Goal: Task Accomplishment & Management: Manage account settings

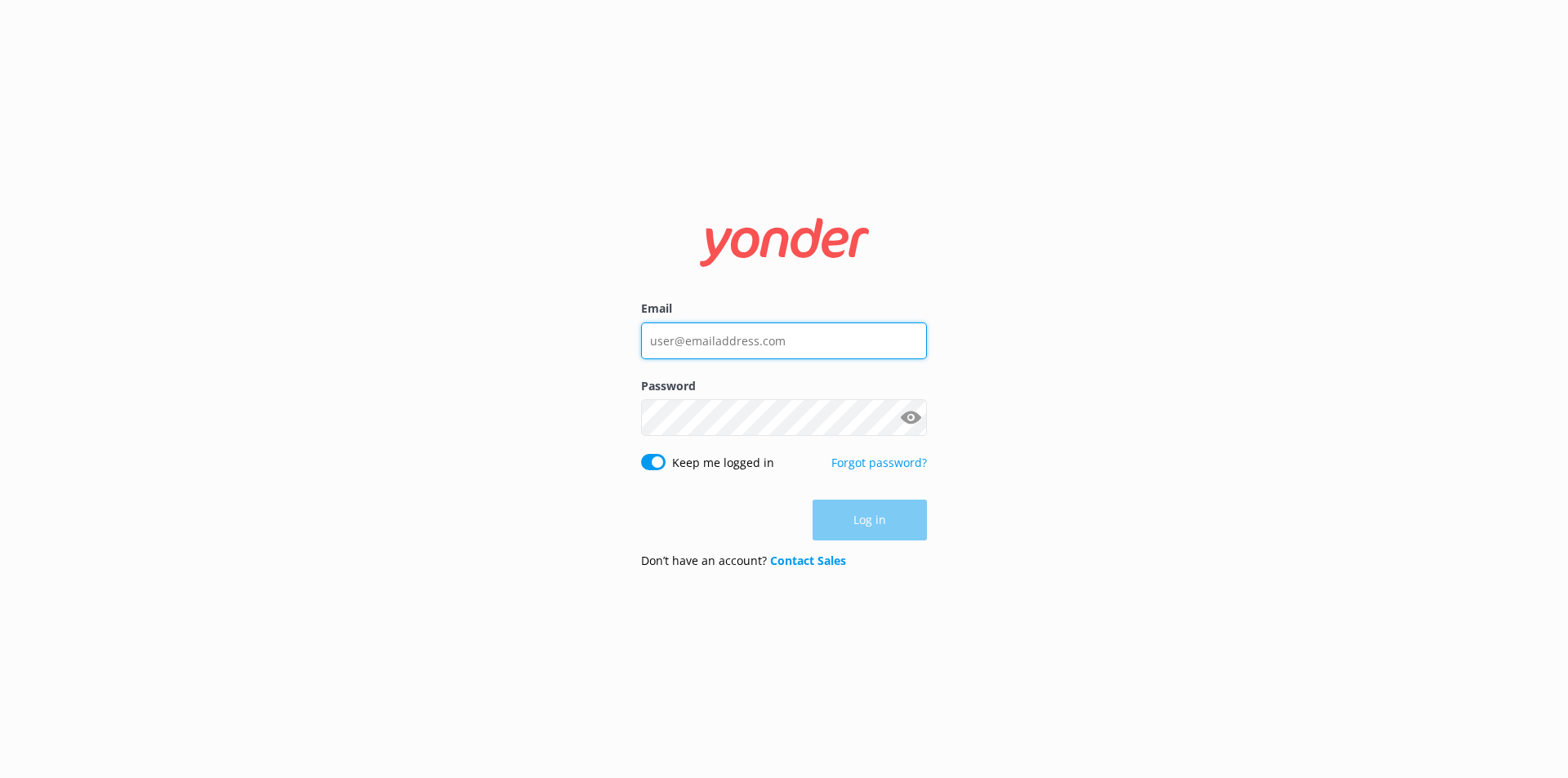
type input "[PERSON_NAME][EMAIL_ADDRESS][PERSON_NAME][DOMAIN_NAME]"
click at [854, 531] on div "Log in" at bounding box center [784, 520] width 286 height 40
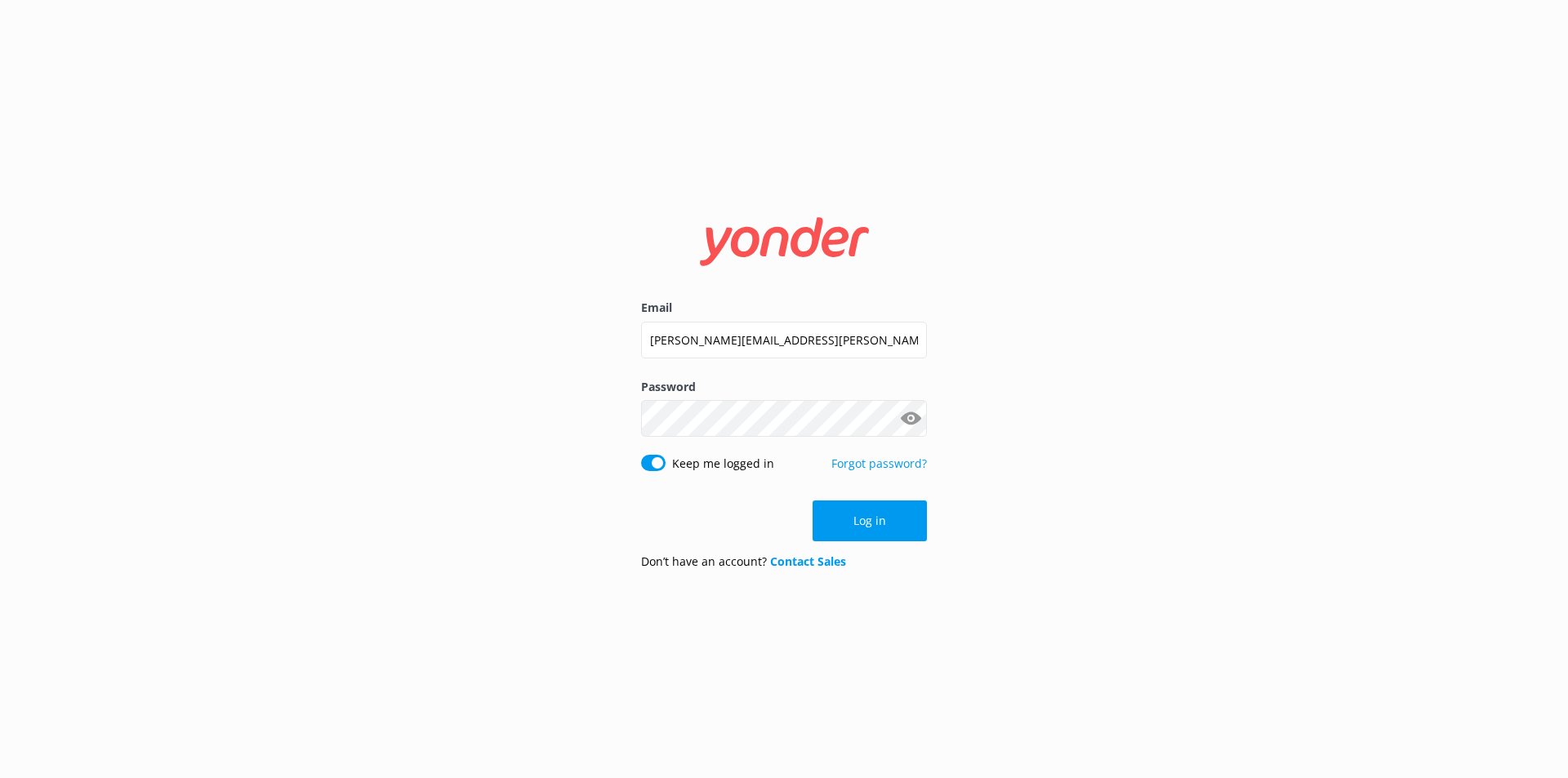
click at [854, 531] on button "Log in" at bounding box center [869, 521] width 115 height 40
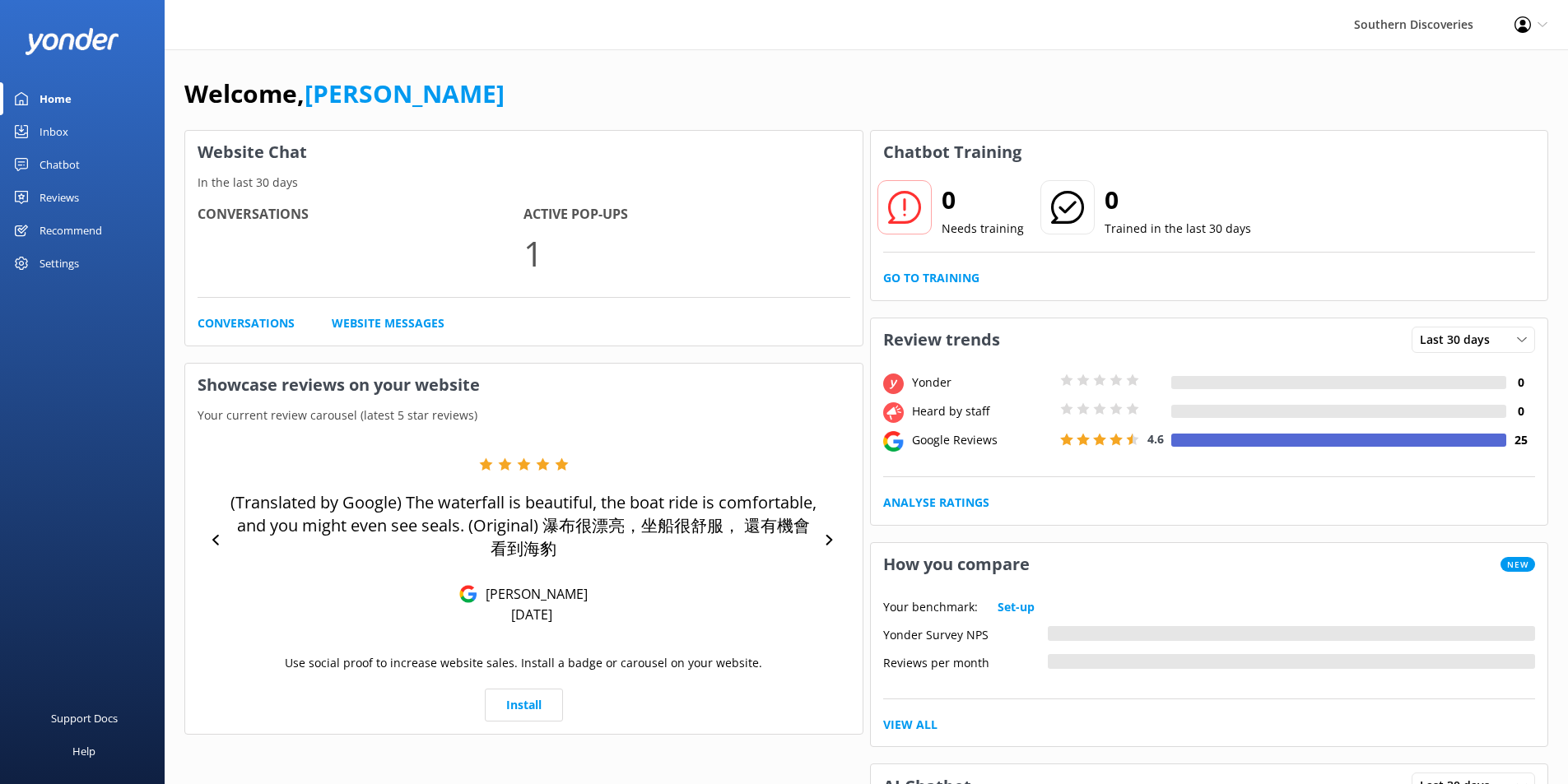
click at [47, 133] on div "Inbox" at bounding box center [54, 132] width 29 height 33
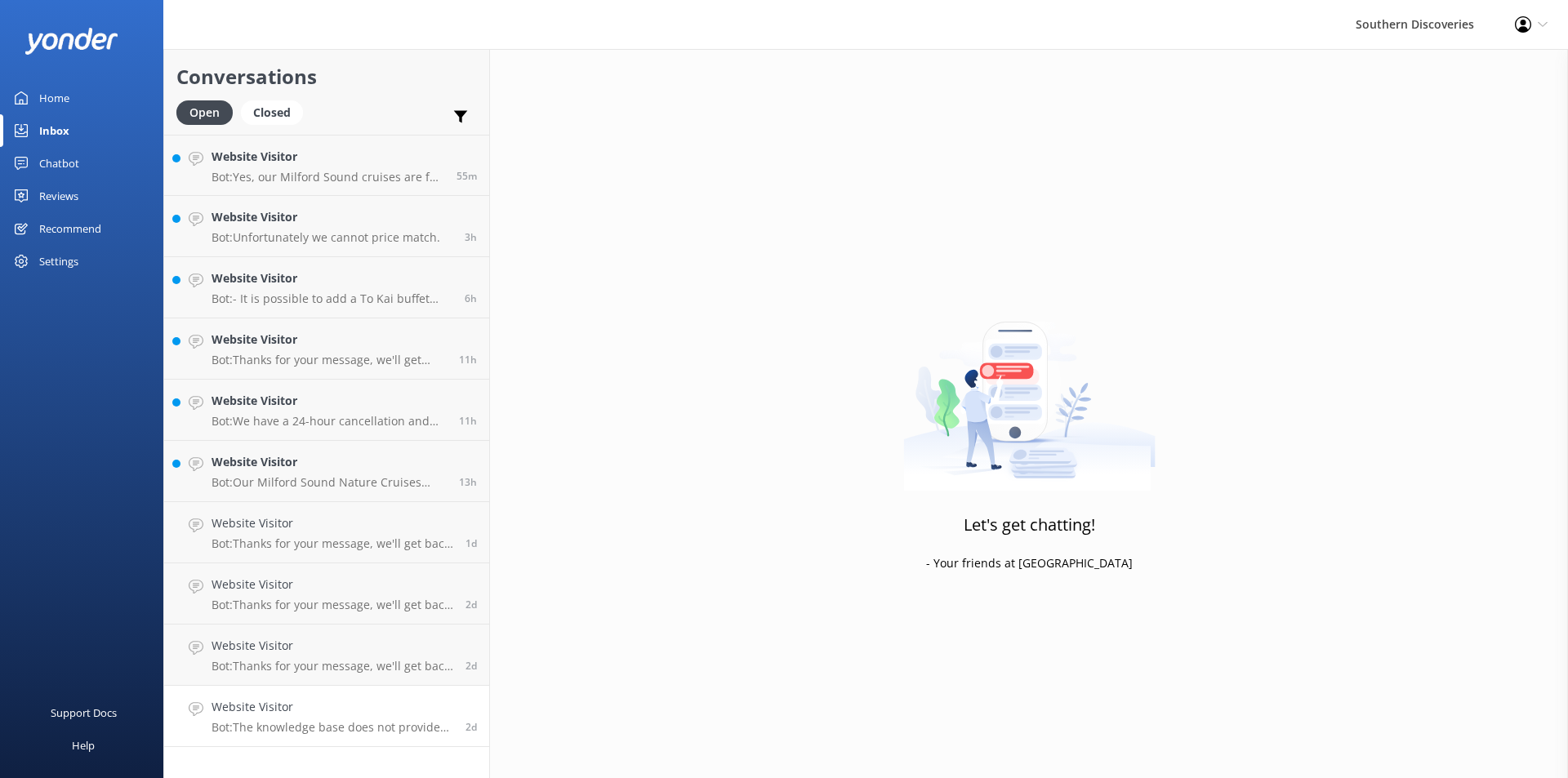
click at [312, 725] on p "Bot: The knowledge base does not provide specific information about purchasing …" at bounding box center [332, 727] width 242 height 14
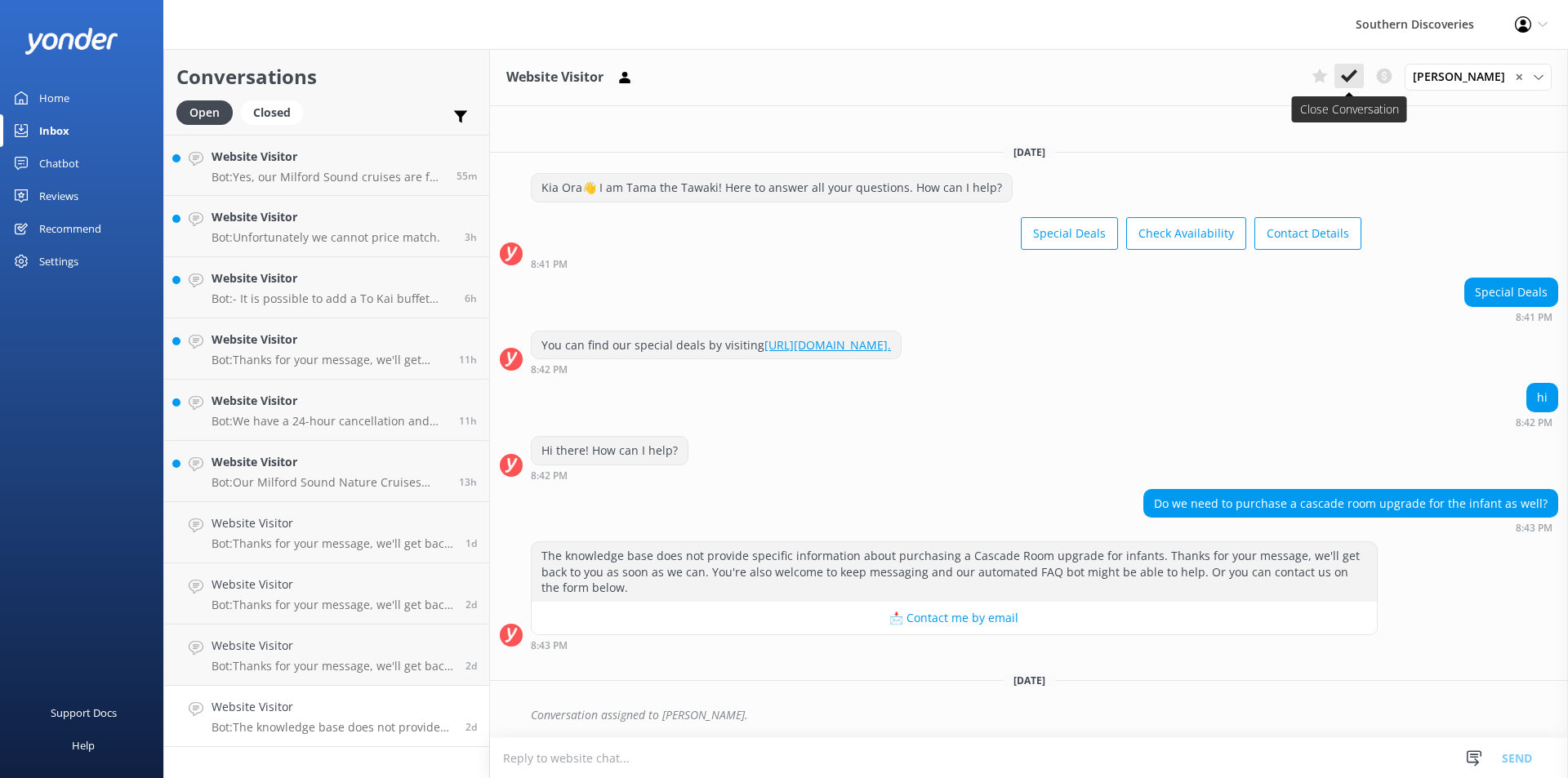
click at [1357, 71] on icon at bounding box center [1349, 75] width 16 height 16
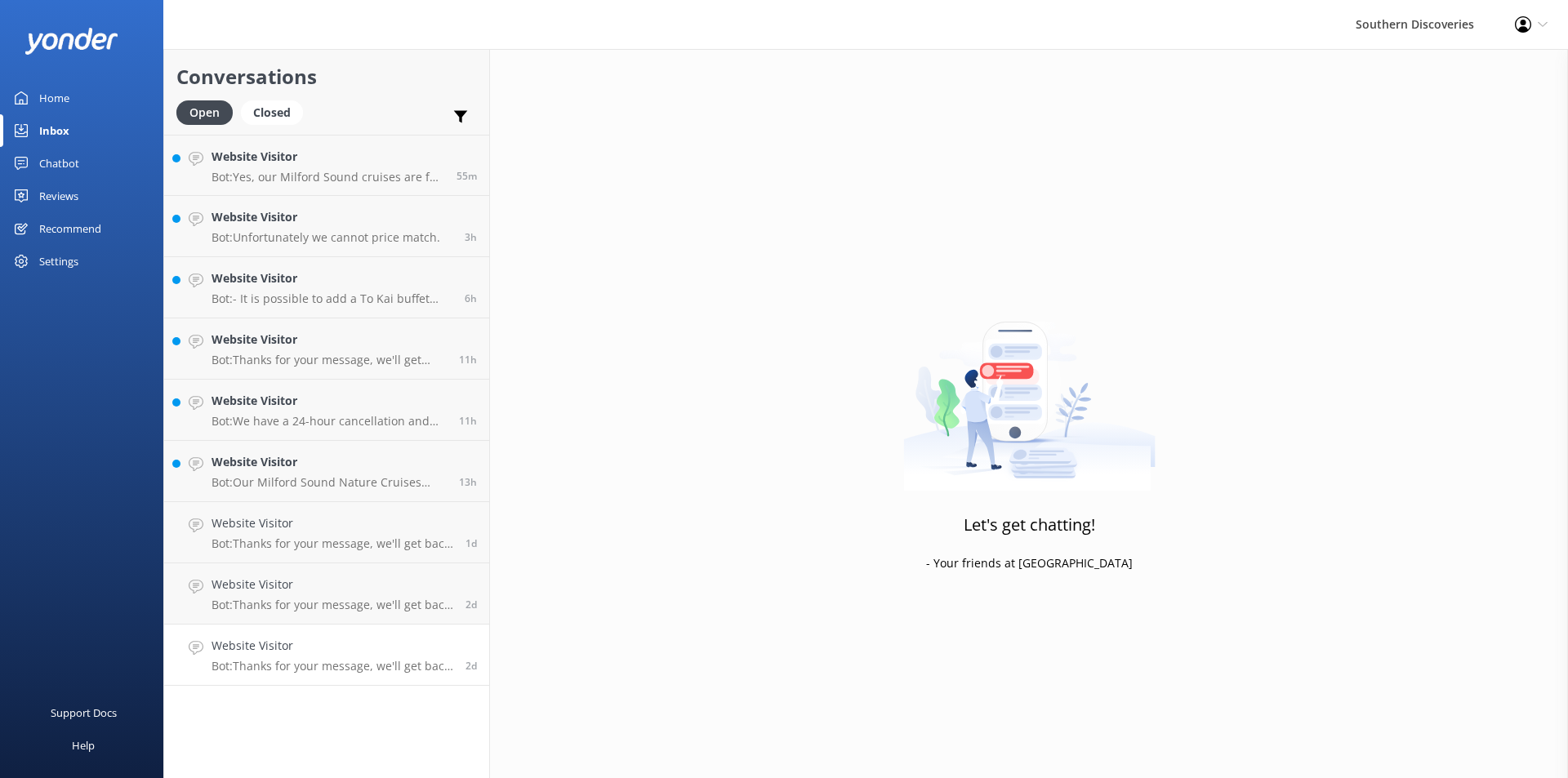
click at [423, 638] on h4 "Website Visitor" at bounding box center [332, 646] width 242 height 18
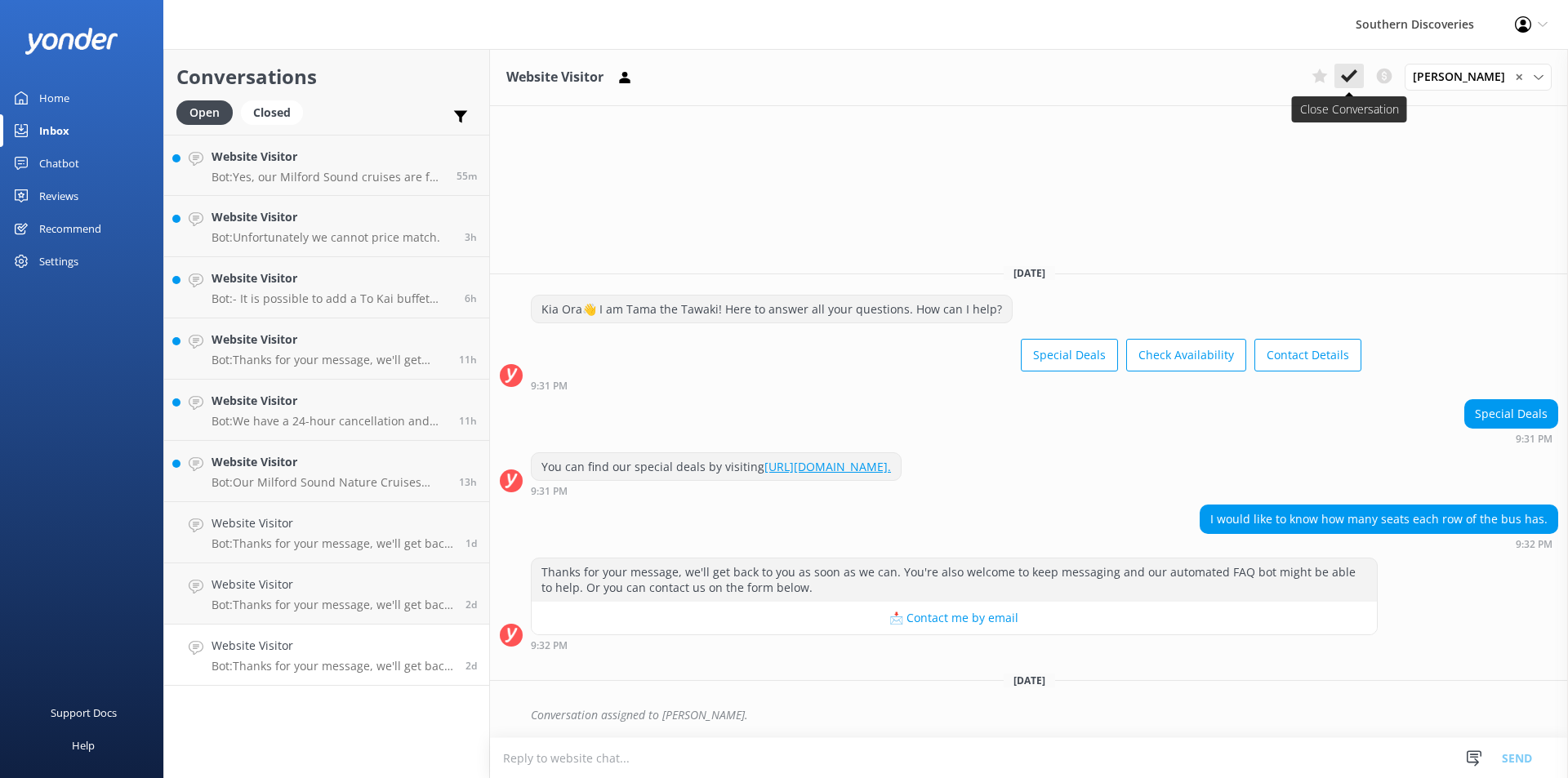
click at [1354, 72] on icon at bounding box center [1349, 75] width 16 height 16
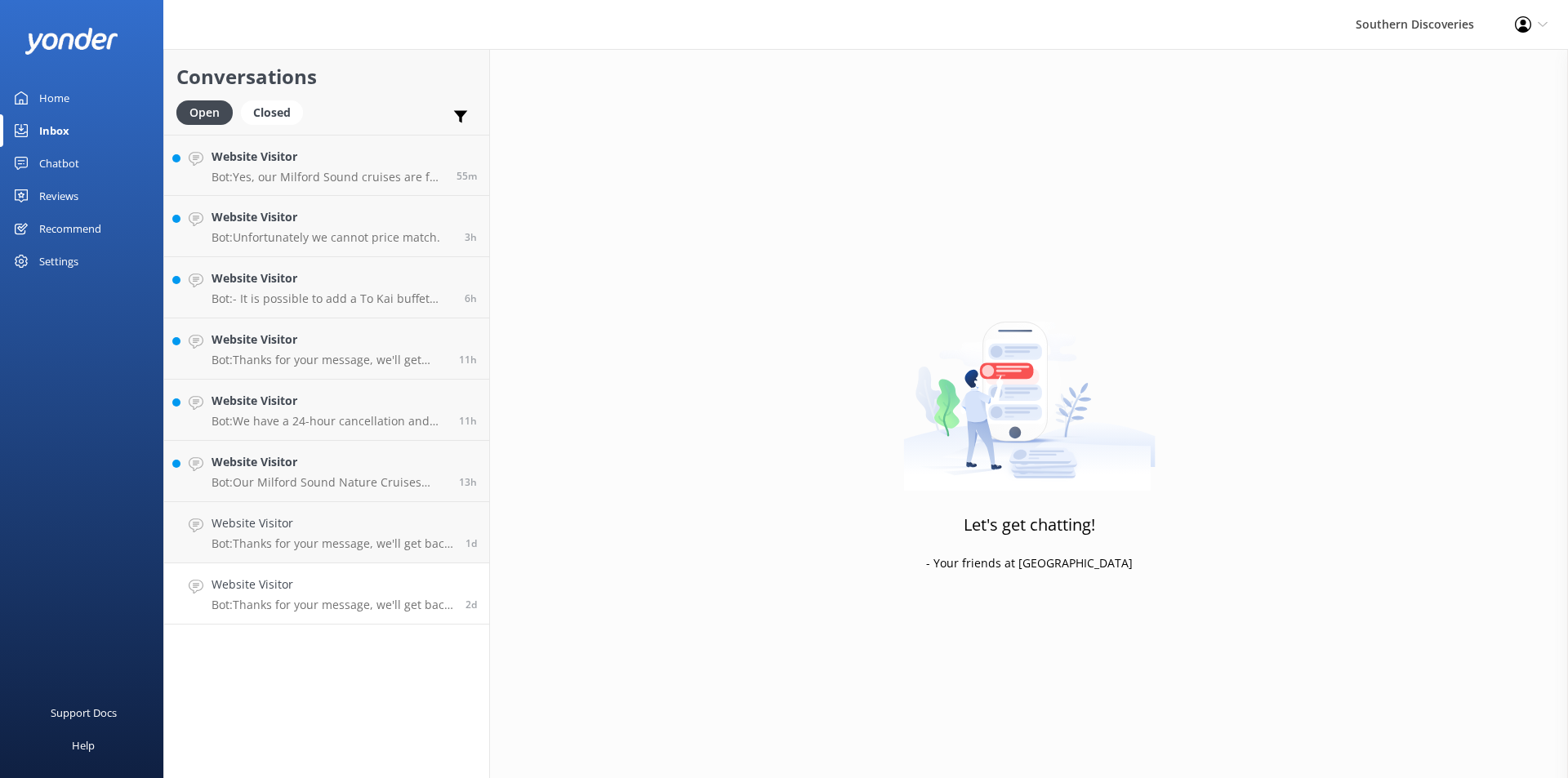
click at [352, 615] on link "Website Visitor Bot: Thanks for your message, we'll get back to you as soon as …" at bounding box center [327, 594] width 325 height 62
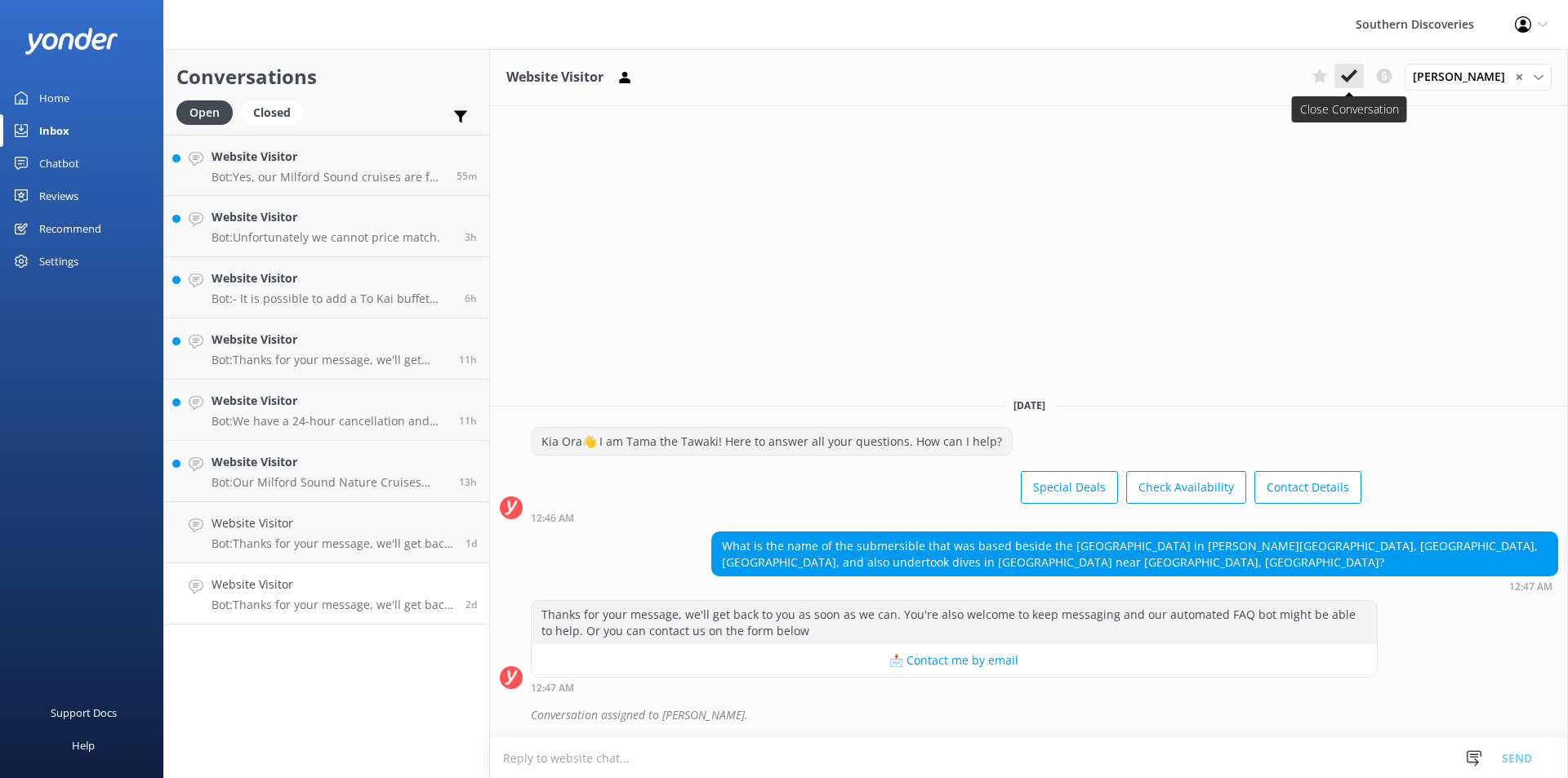
click at [1357, 75] on icon at bounding box center [1349, 75] width 16 height 16
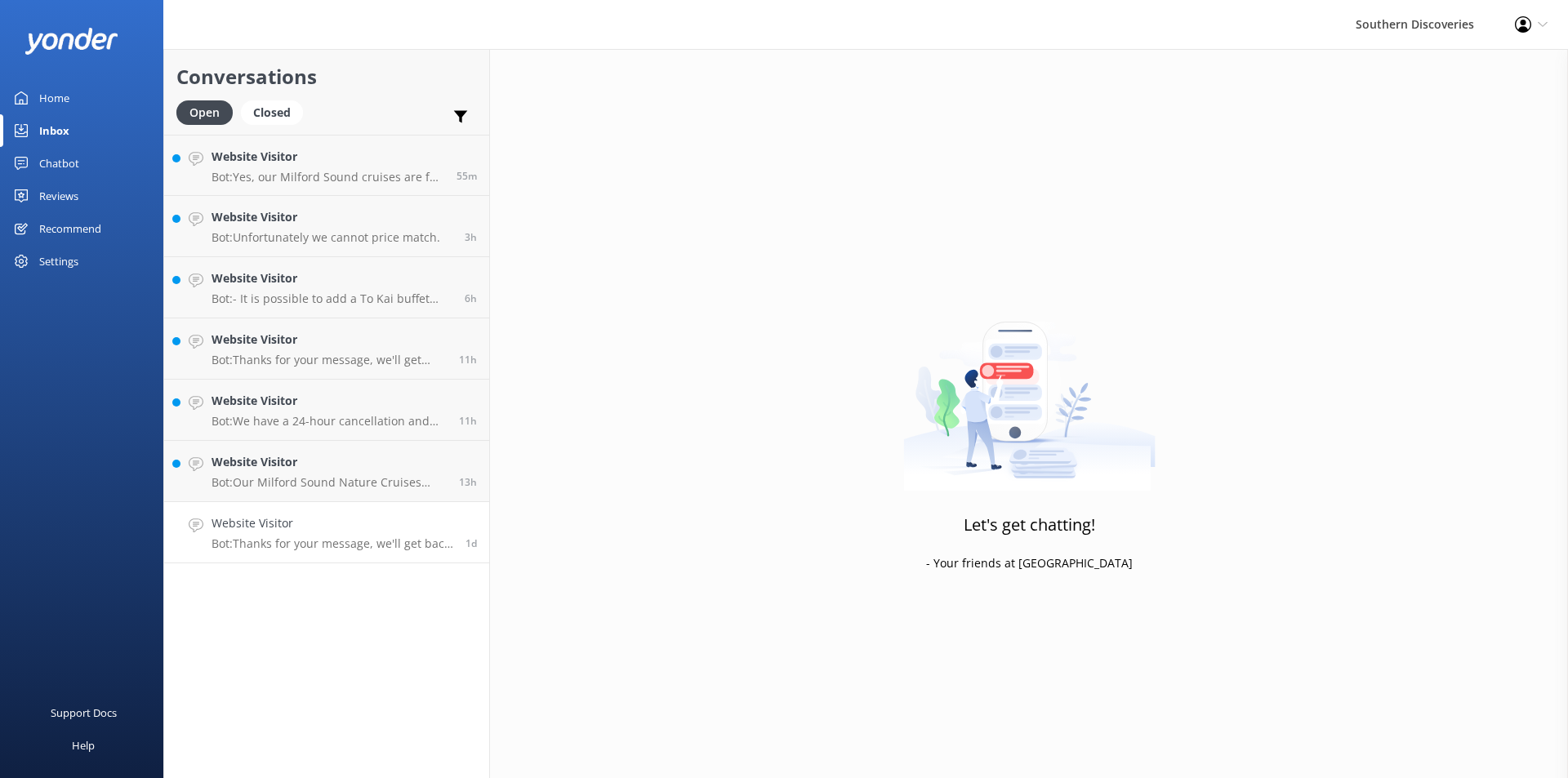
click at [390, 542] on p "Bot: Thanks for your message, we'll get back to you as soon as we can. You're a…" at bounding box center [332, 543] width 242 height 14
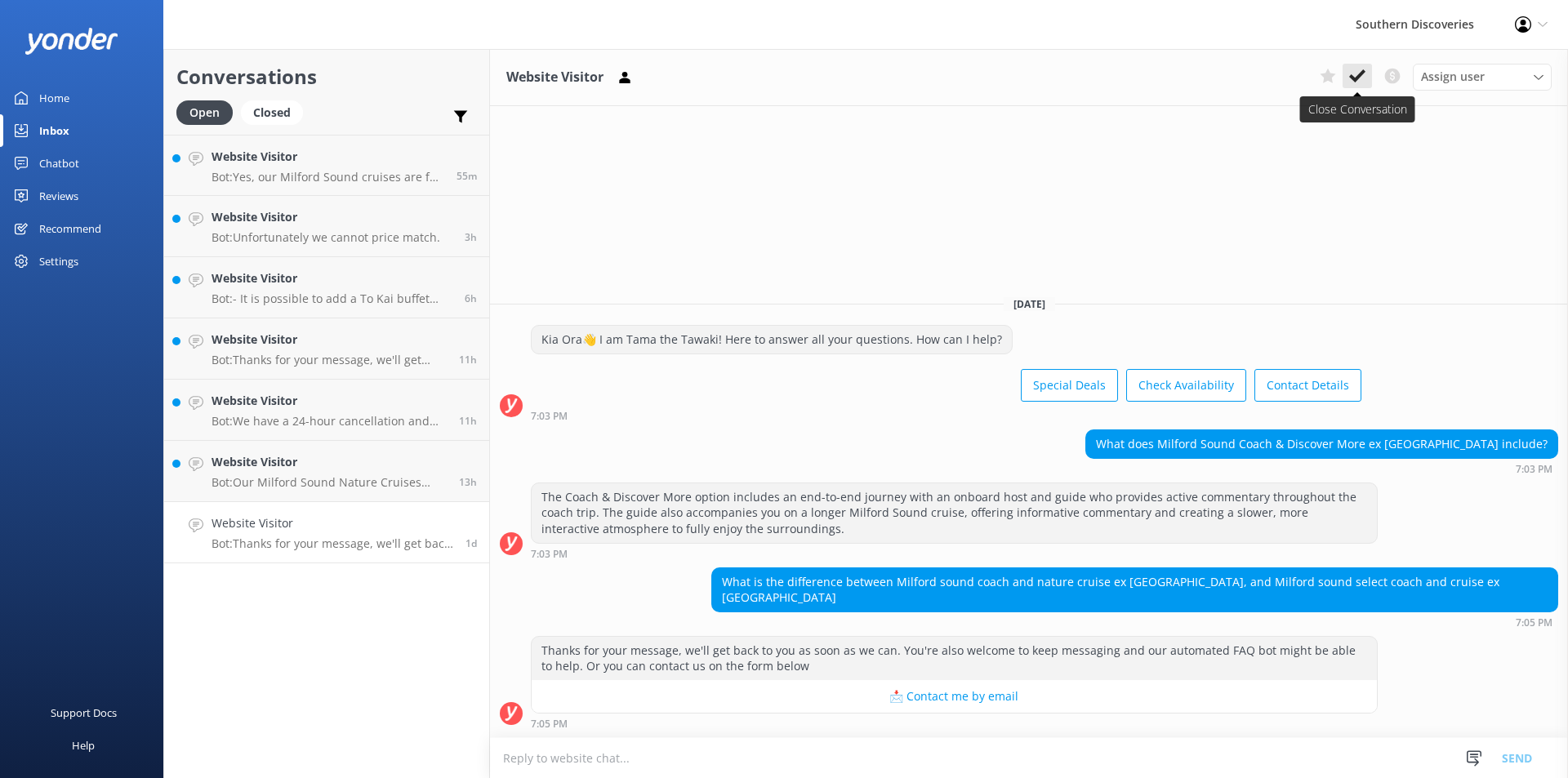
click at [1364, 67] on icon at bounding box center [1356, 75] width 16 height 16
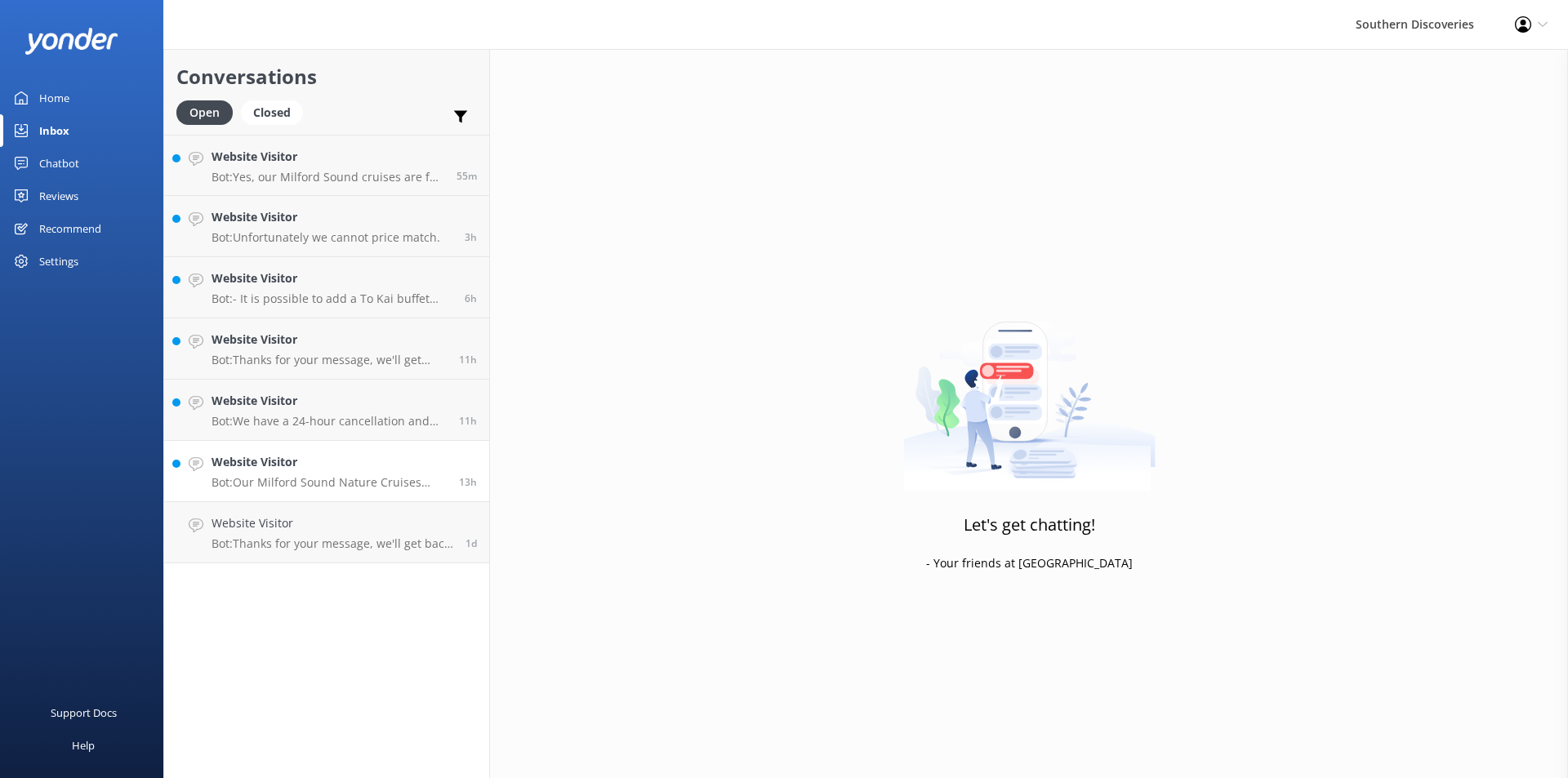
click at [379, 477] on p "Bot: Our Milford Sound Nature Cruises offer multiple daily departures. For the …" at bounding box center [329, 482] width 235 height 14
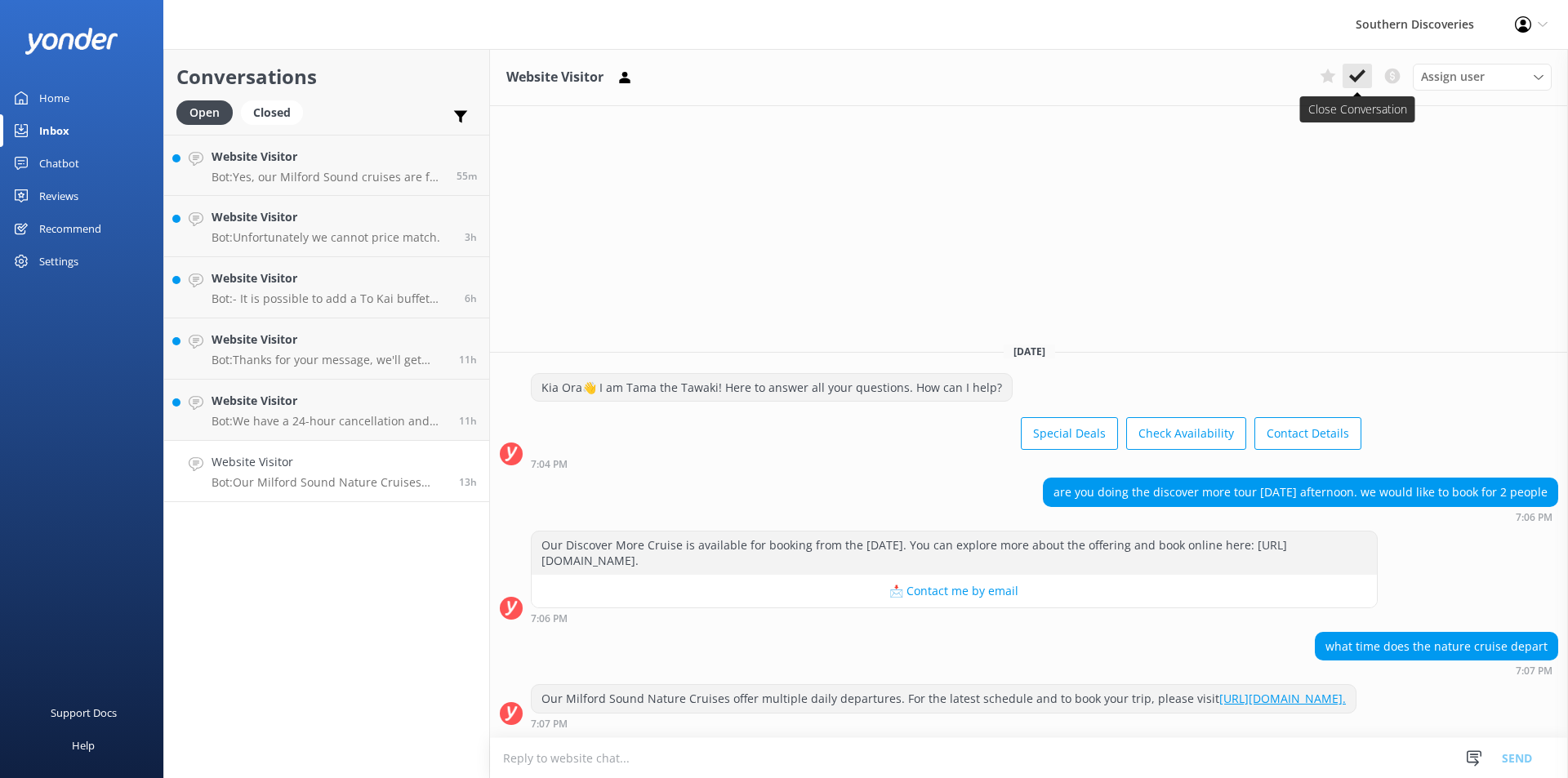
click at [1349, 75] on icon at bounding box center [1356, 75] width 16 height 16
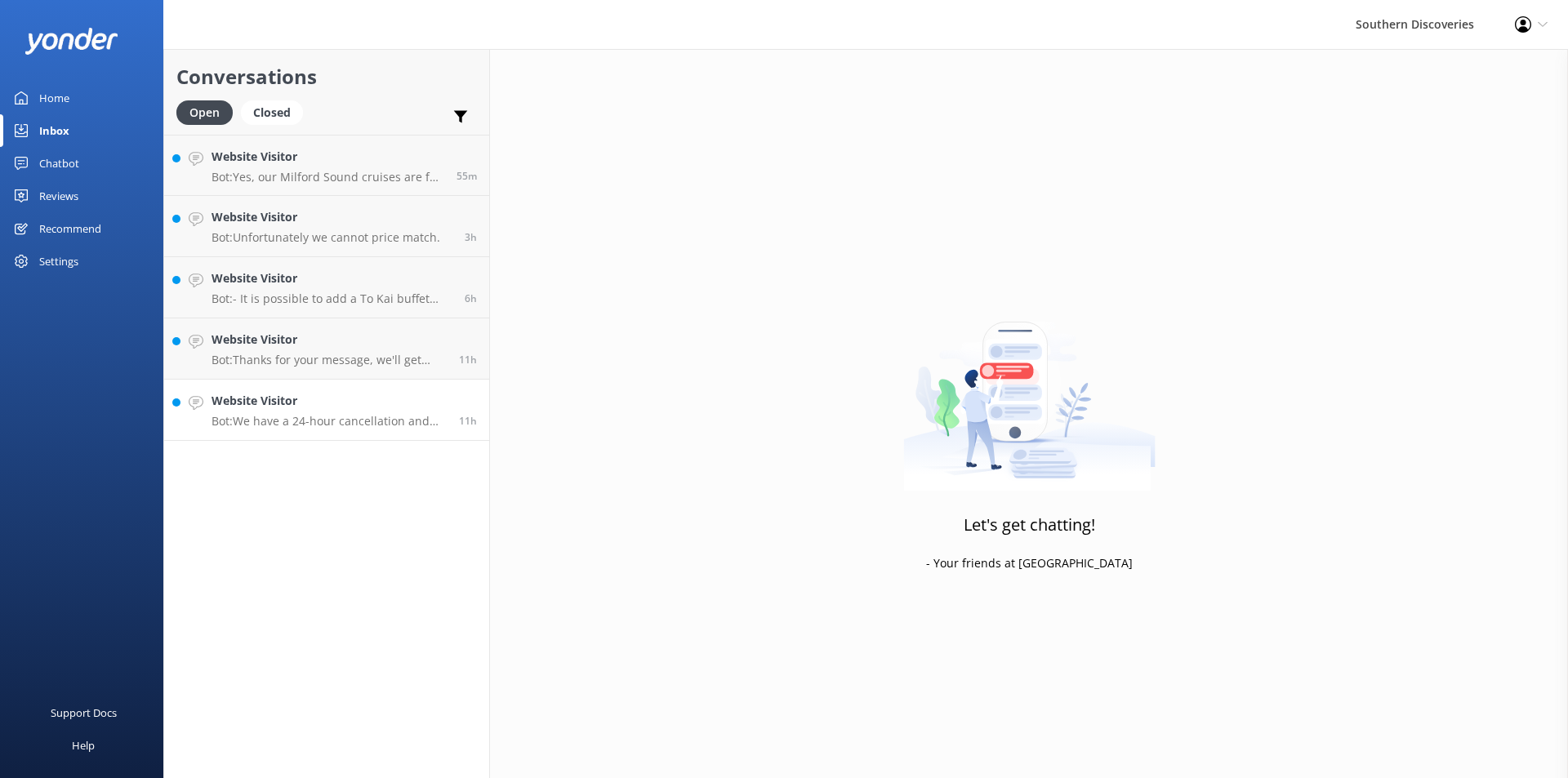
click at [338, 428] on p "Bot: We have a 24-hour cancellation and amendment policy. Please contact us at …" at bounding box center [329, 421] width 235 height 14
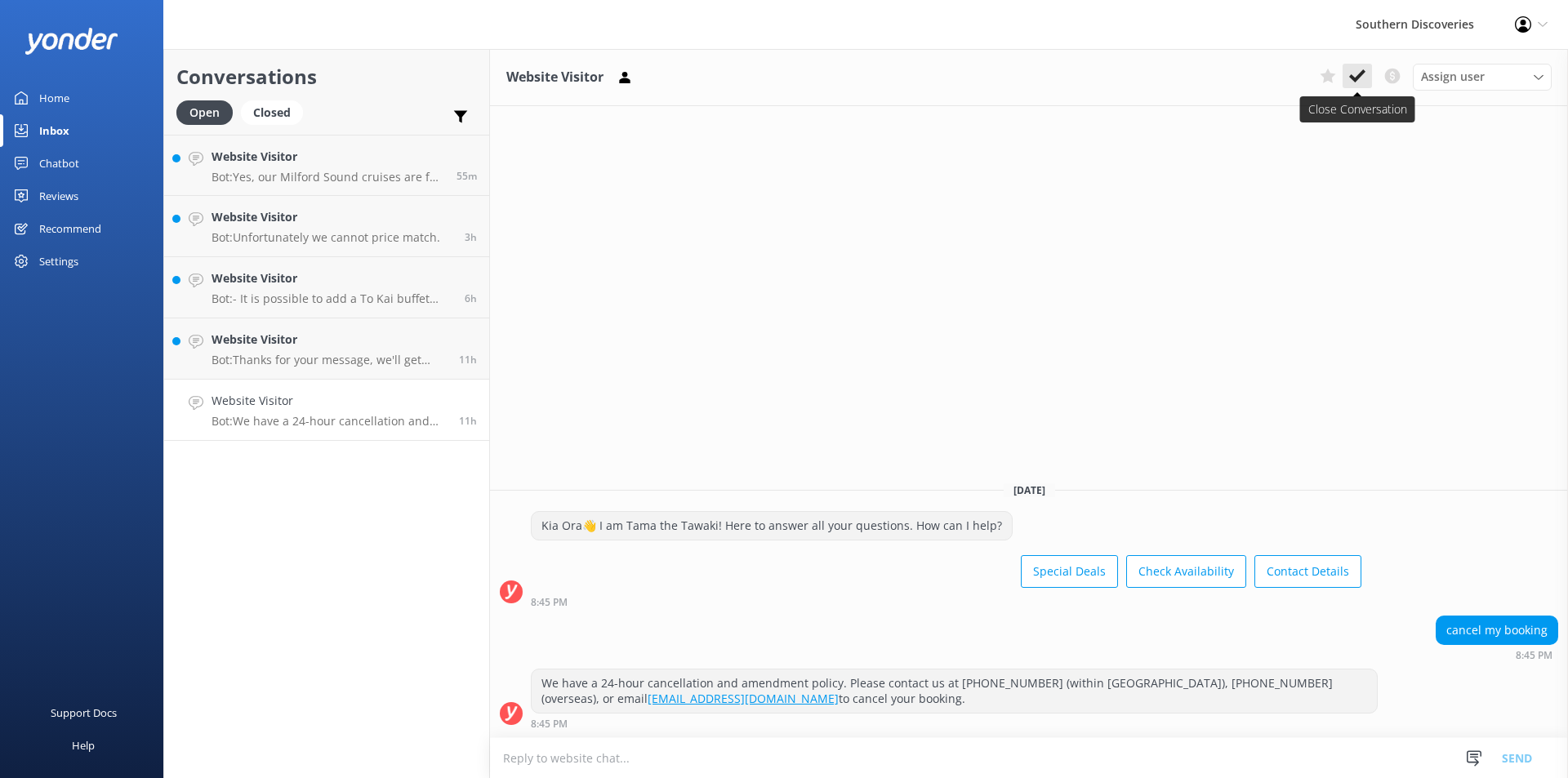
click at [1358, 71] on icon at bounding box center [1356, 75] width 16 height 16
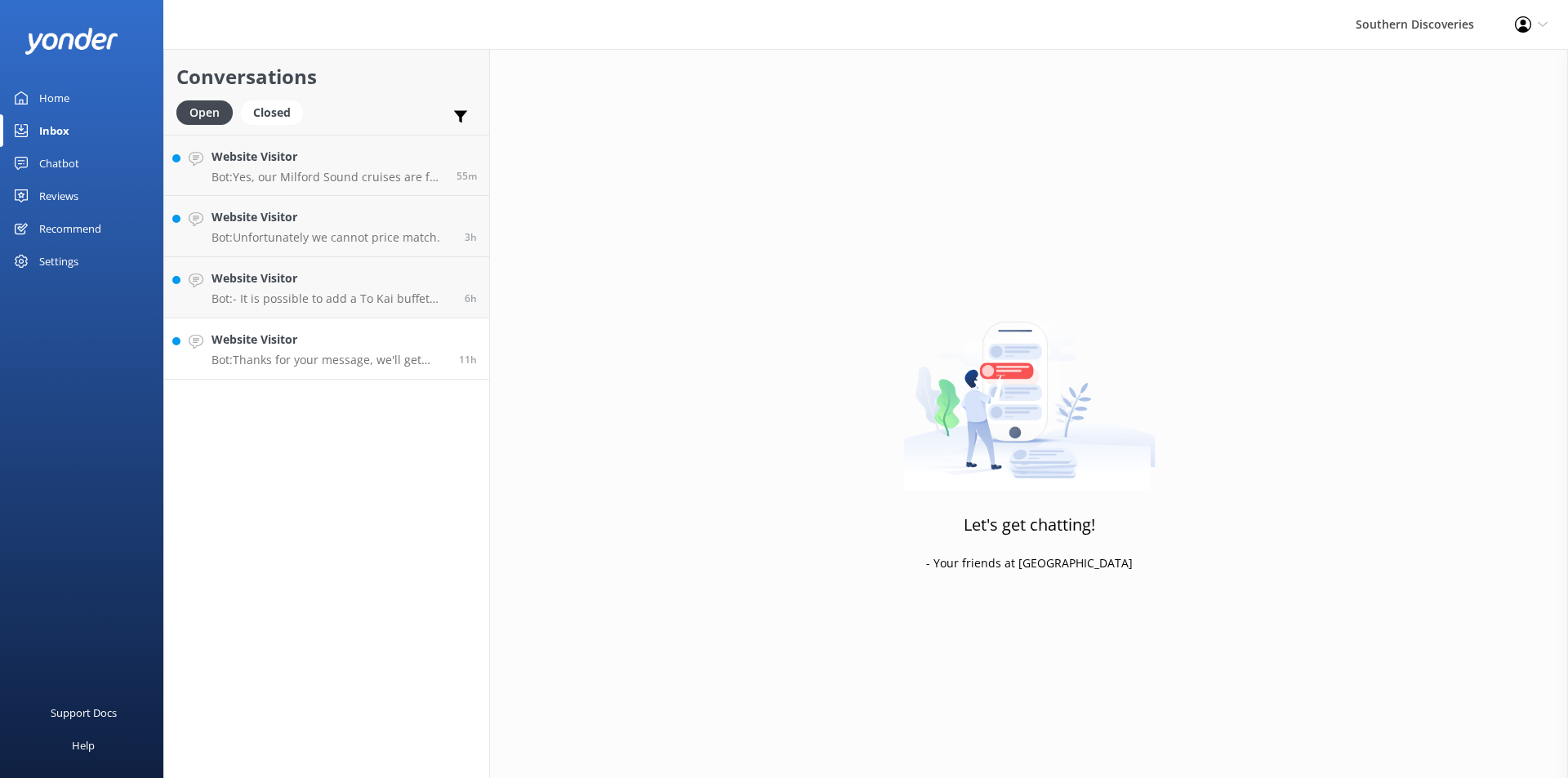
click at [423, 350] on div "Website Visitor Bot: Thanks for your message, we'll get back to you as soon as …" at bounding box center [329, 349] width 235 height 36
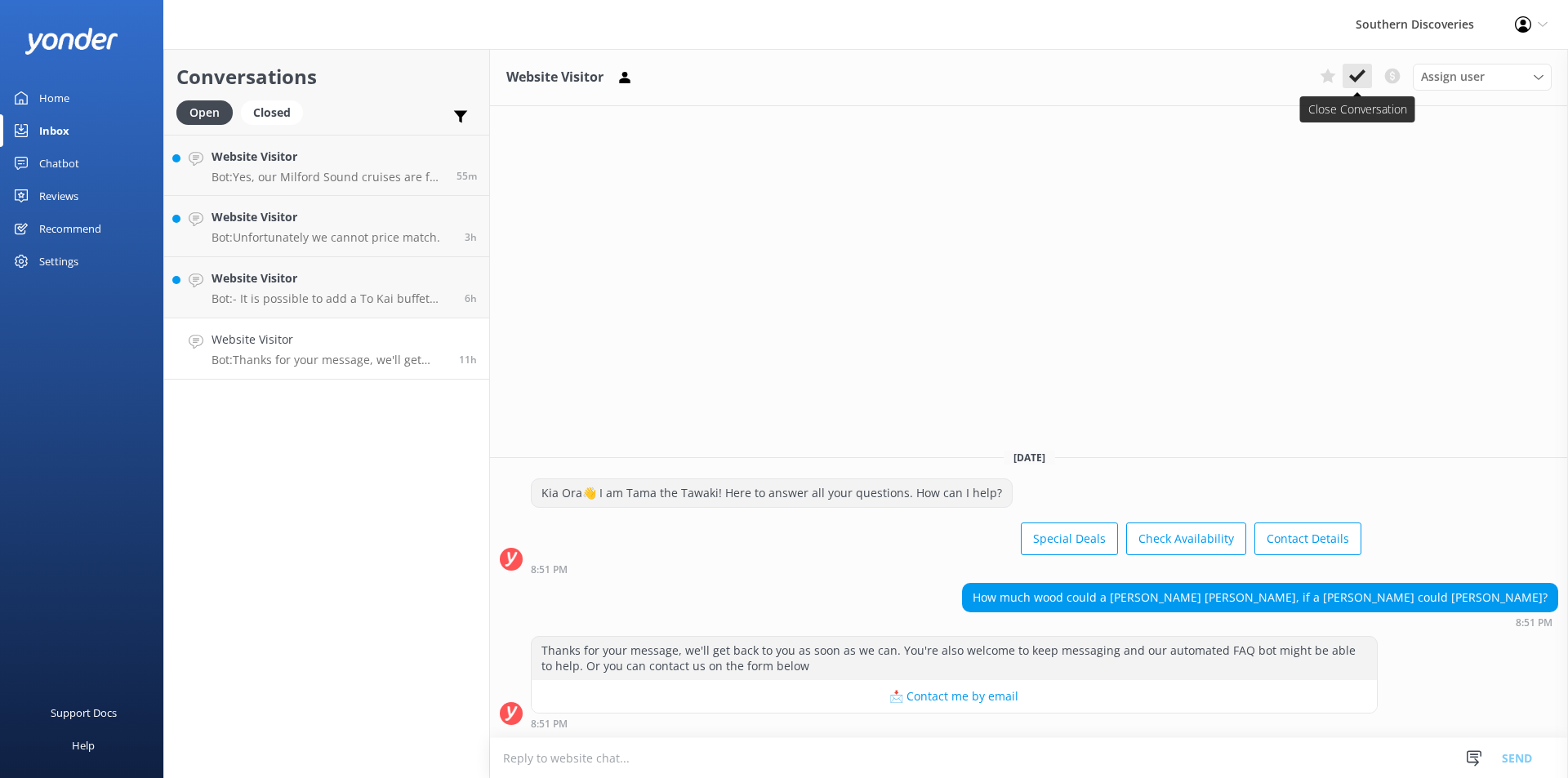
click at [1358, 77] on use at bounding box center [1356, 76] width 16 height 13
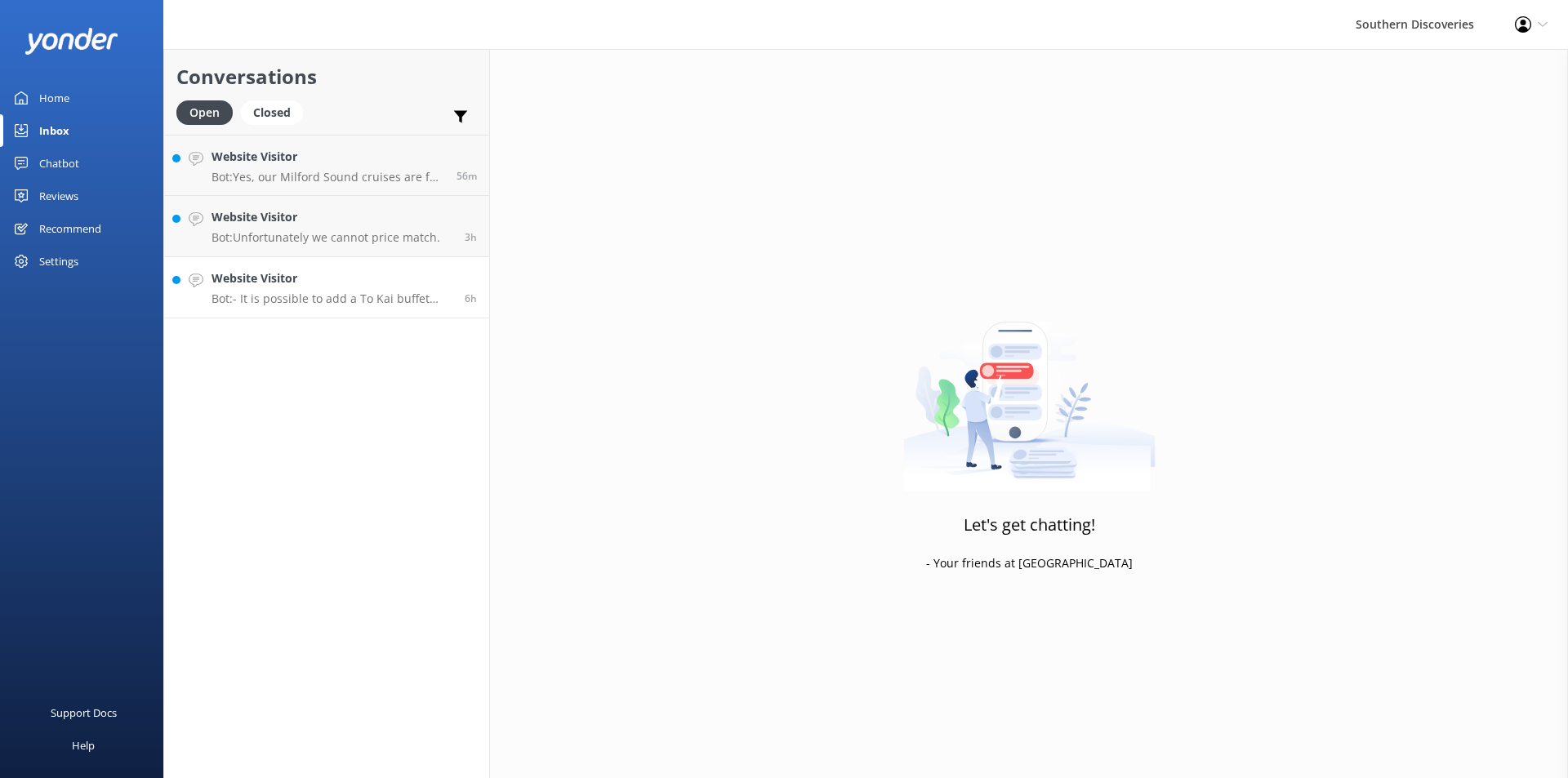
click at [428, 307] on link "Website Visitor Bot: - It is possible to add a To Kai buffet lunch or a picnic …" at bounding box center [327, 288] width 325 height 62
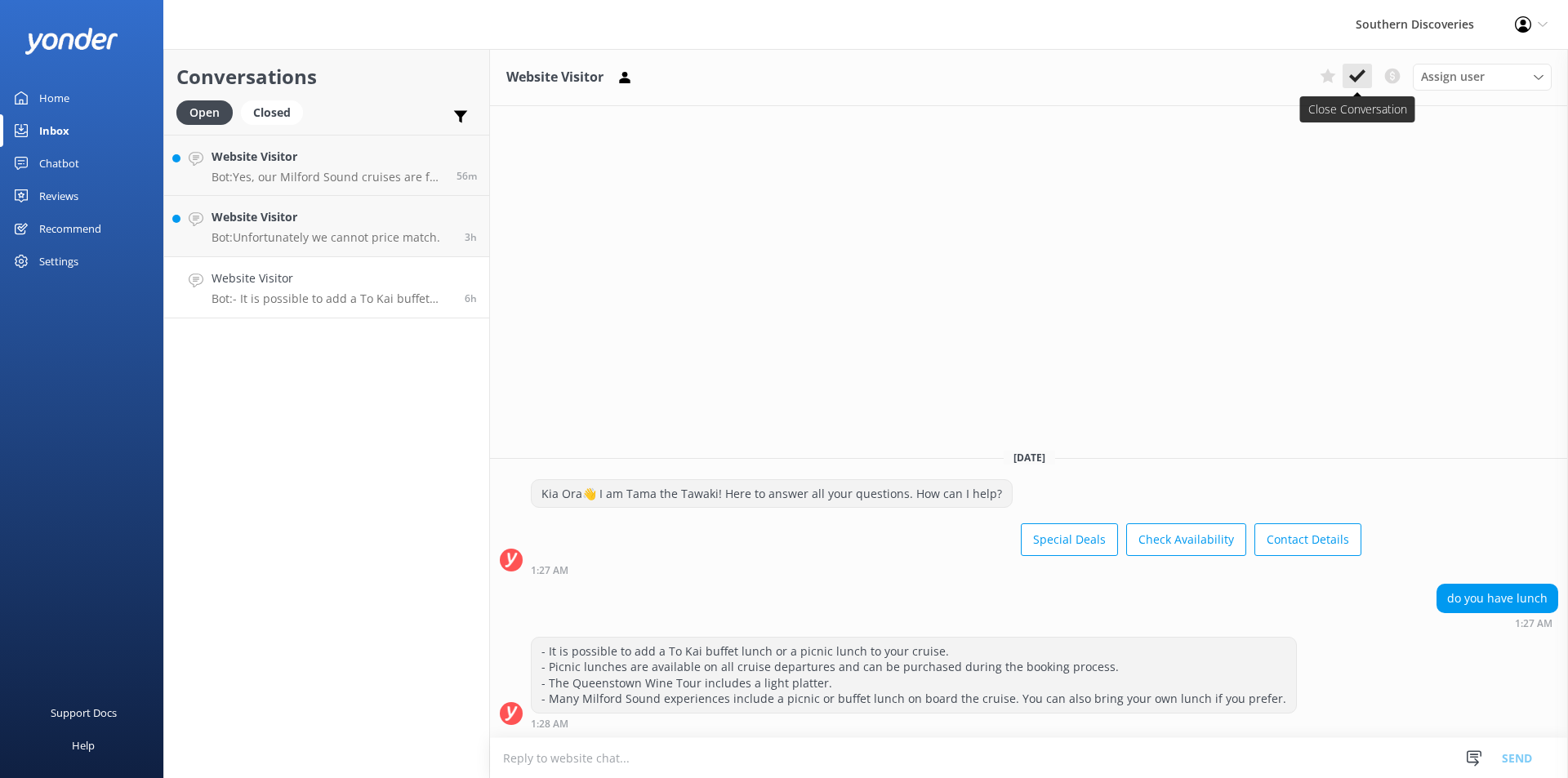
click at [1359, 78] on use at bounding box center [1356, 76] width 16 height 13
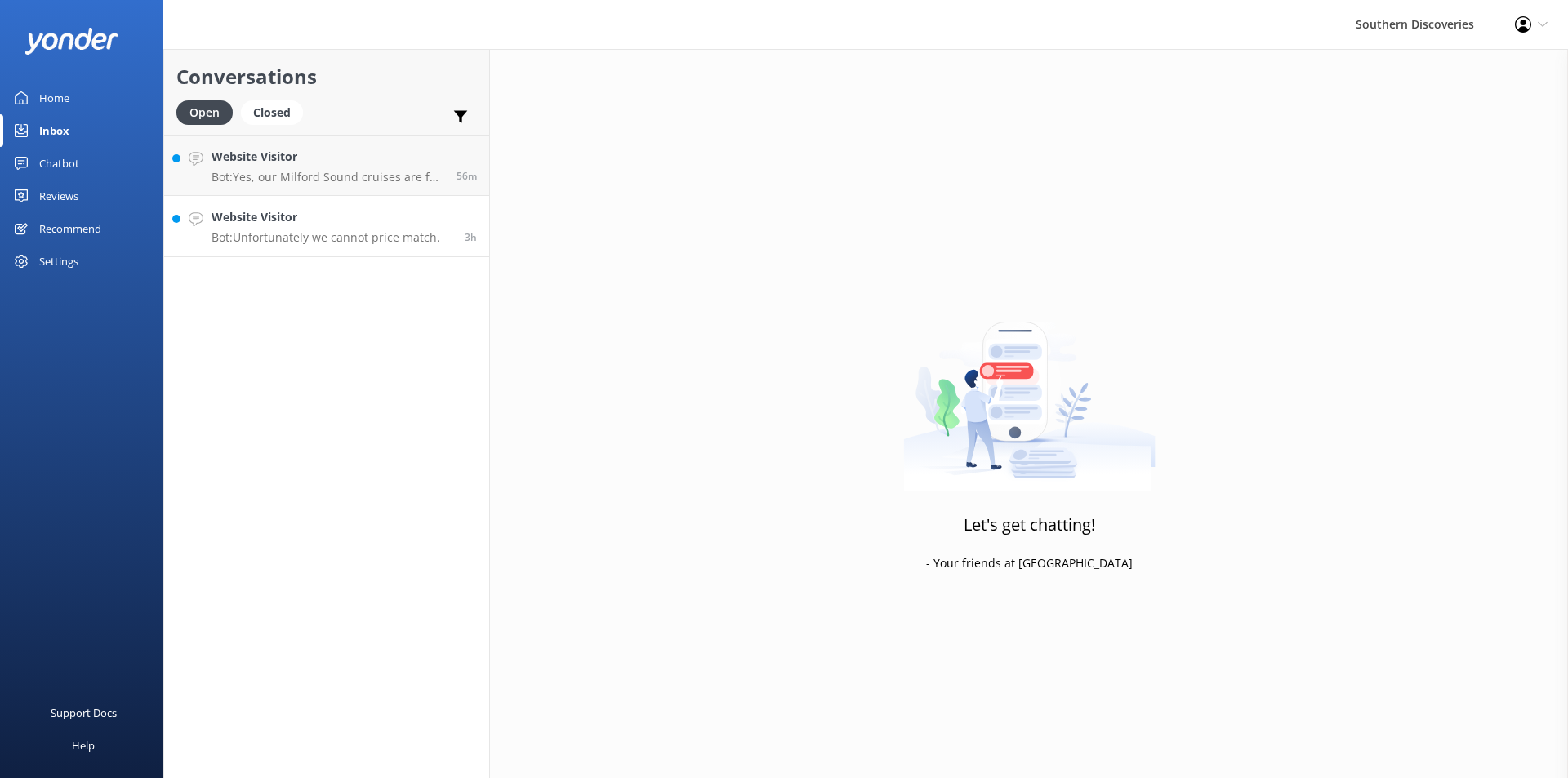
click at [427, 244] on p "Bot: Unfortunately we cannot price match." at bounding box center [326, 237] width 229 height 14
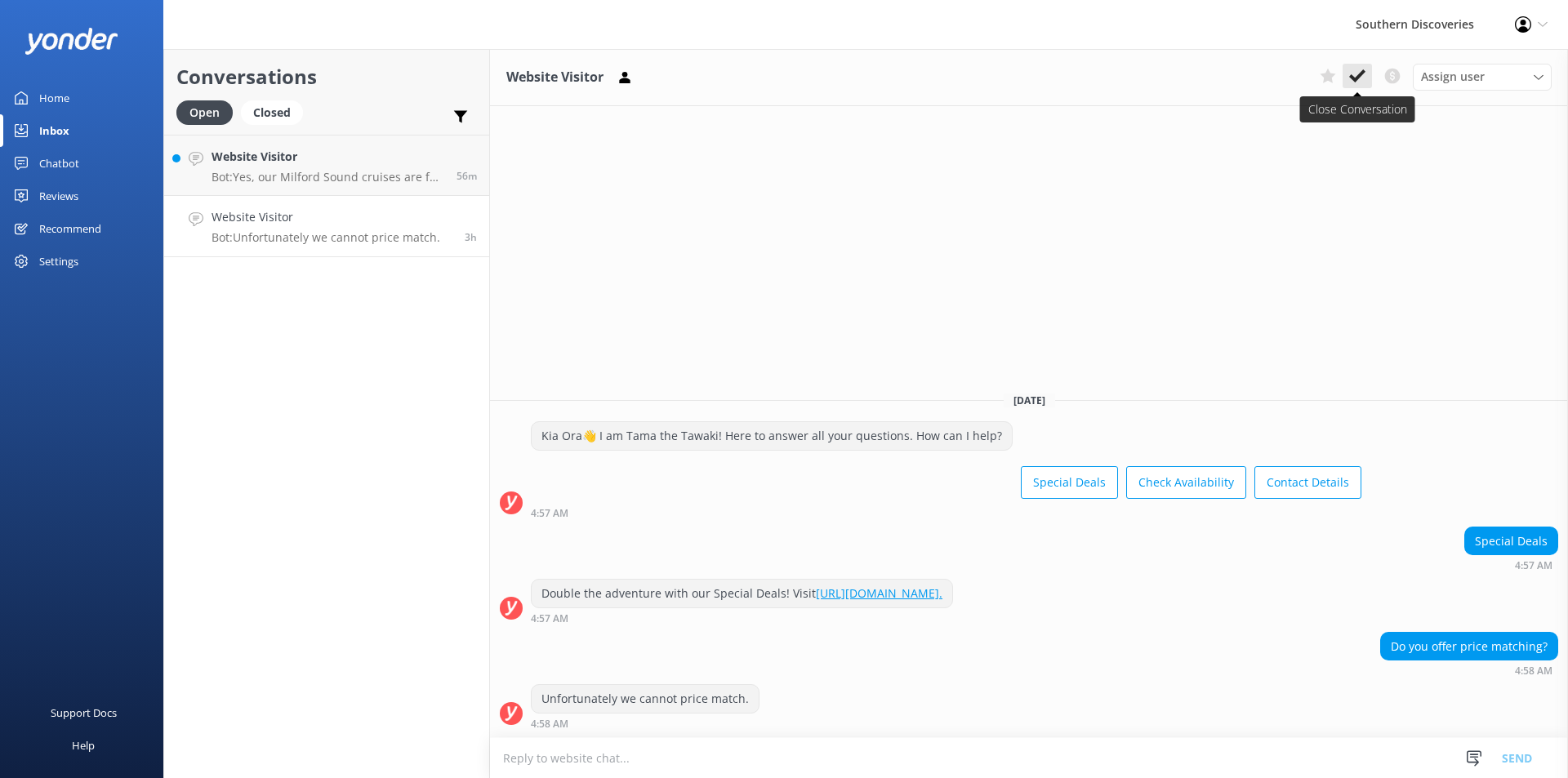
click at [1359, 73] on use at bounding box center [1356, 76] width 16 height 13
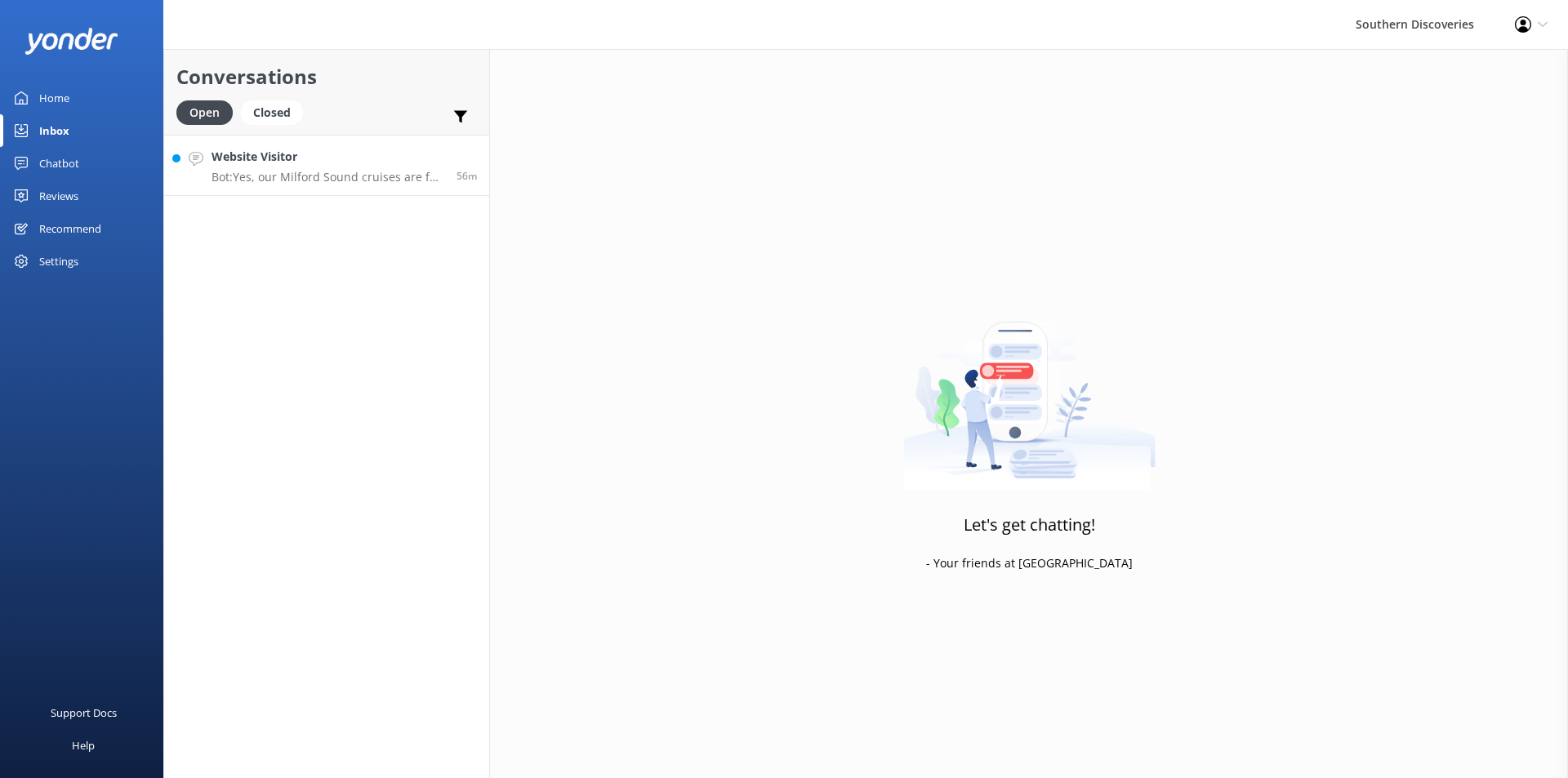
click at [398, 153] on h4 "Website Visitor" at bounding box center [328, 157] width 233 height 18
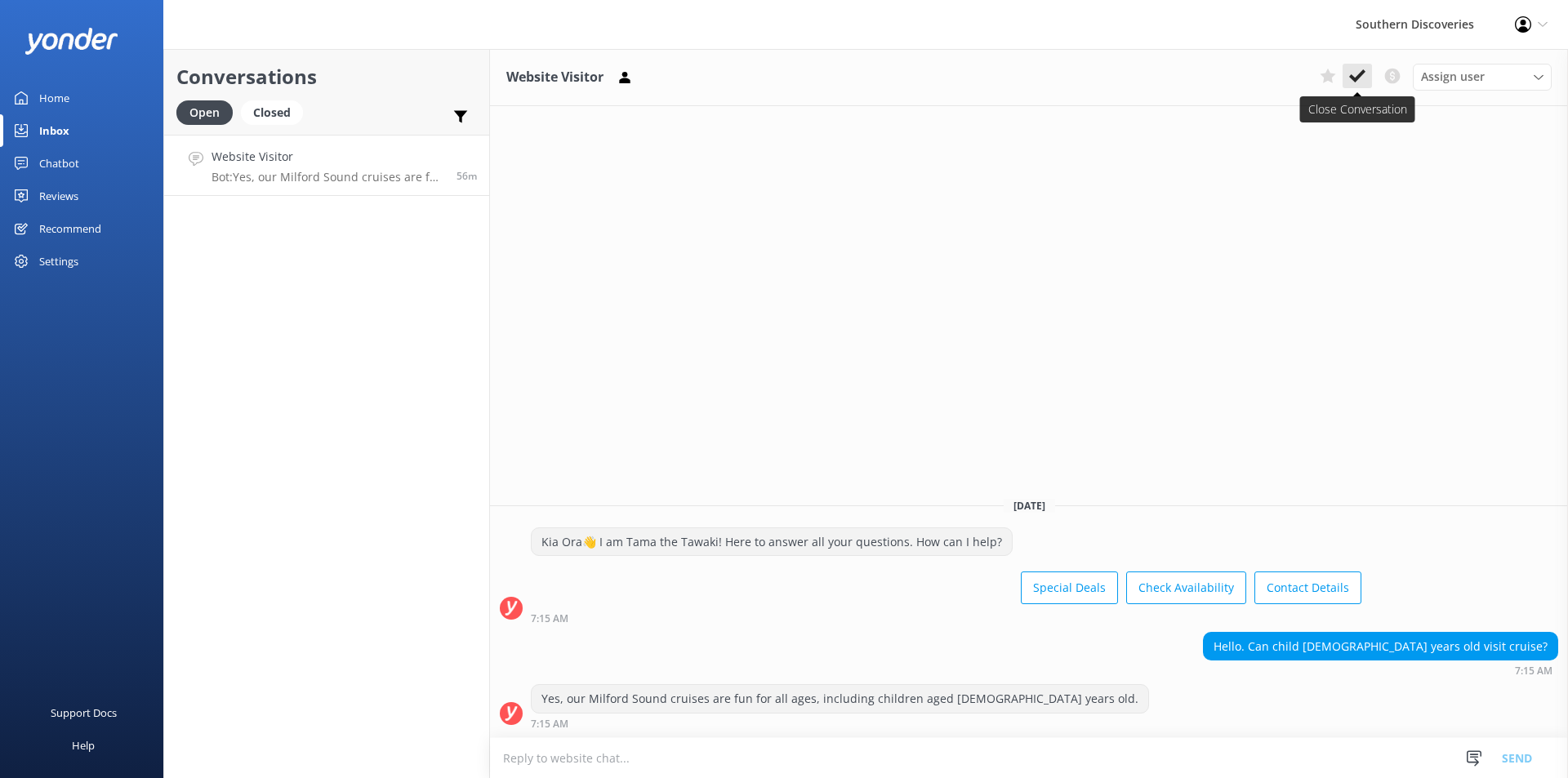
click at [1350, 71] on icon at bounding box center [1356, 75] width 16 height 16
